Goal: Contribute content: Contribute content

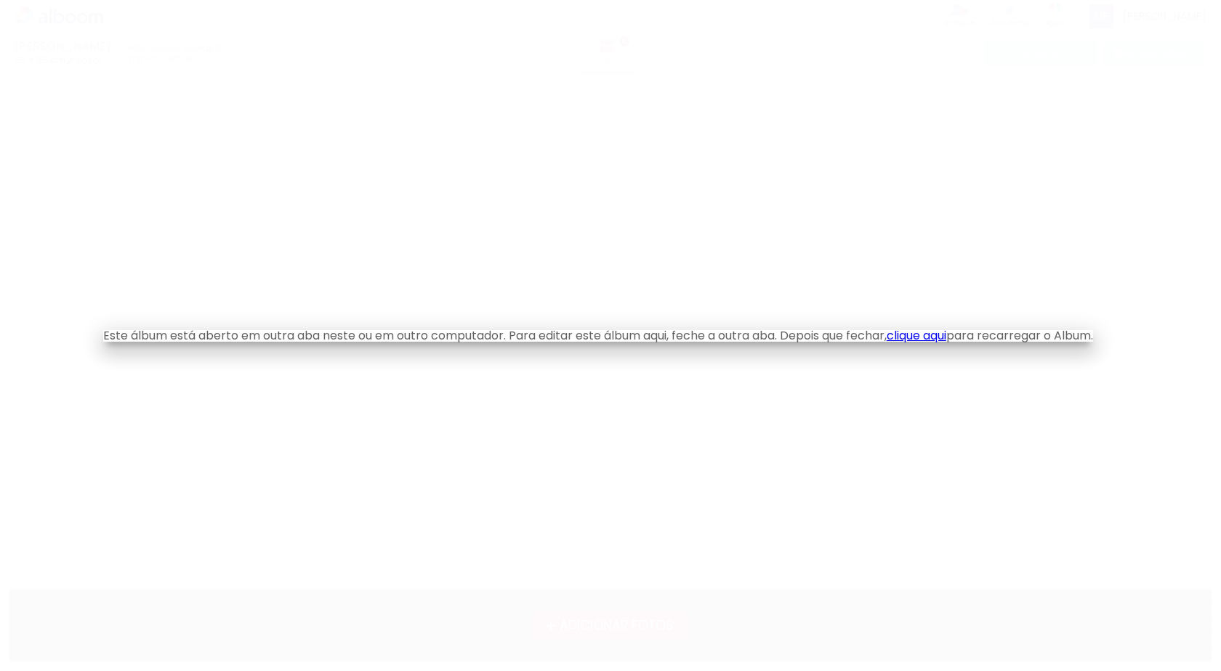
click at [934, 337] on link "clique aqui" at bounding box center [916, 335] width 60 height 17
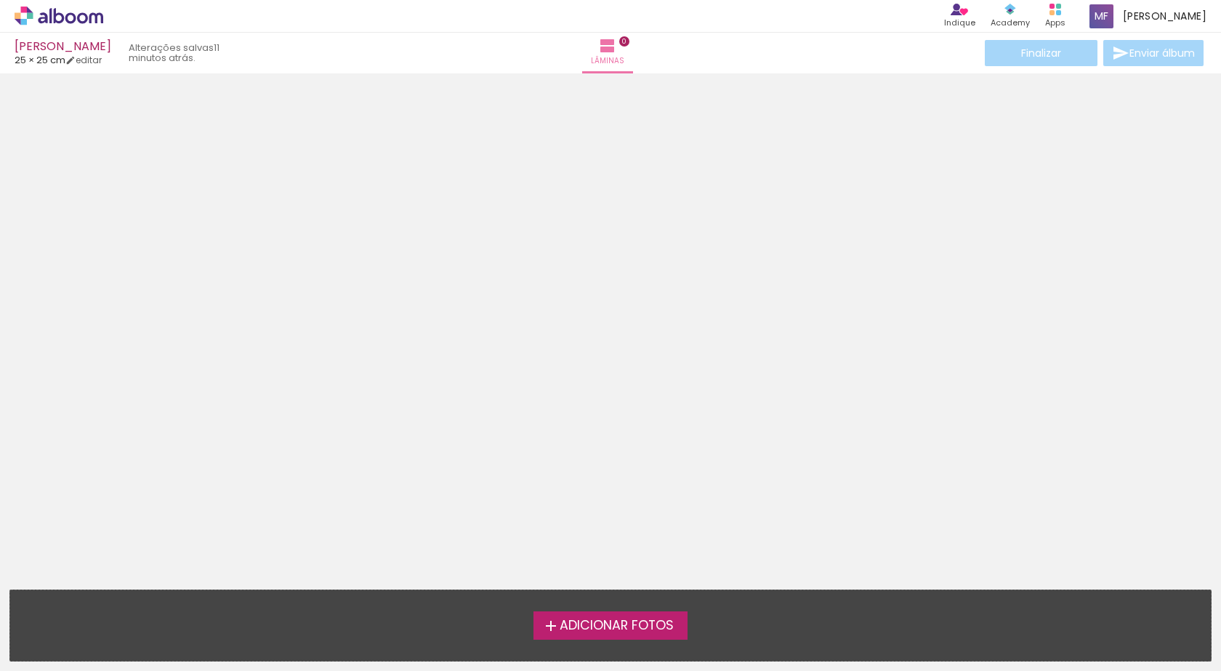
click at [659, 628] on span "Adicionar Fotos" at bounding box center [617, 625] width 114 height 13
click at [0, 0] on input "file" at bounding box center [0, 0] width 0 height 0
click at [599, 632] on span "Adicionar Fotos" at bounding box center [617, 625] width 114 height 13
click at [0, 0] on input "file" at bounding box center [0, 0] width 0 height 0
